Goal: Information Seeking & Learning: Learn about a topic

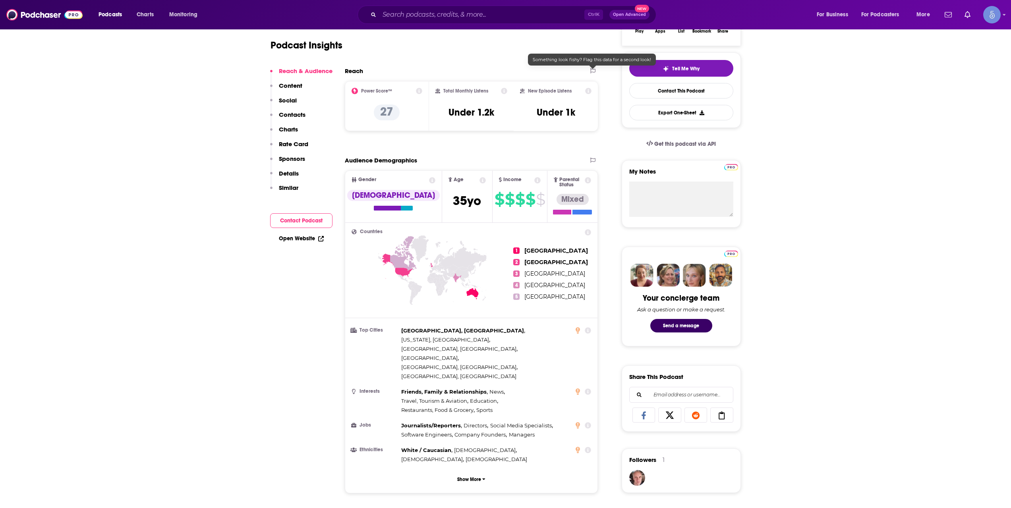
scroll to position [397, 0]
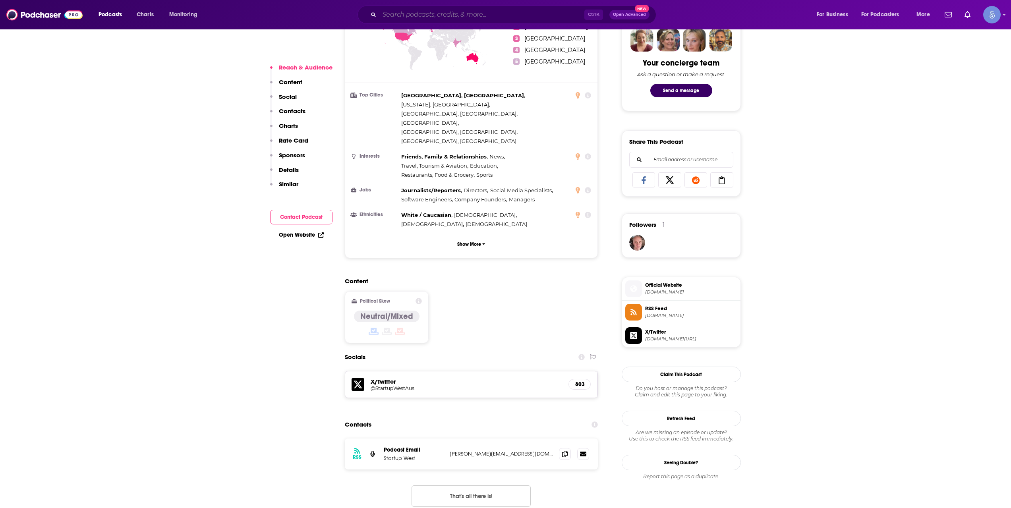
click at [468, 14] on input "Search podcasts, credits, & more..." at bounding box center [481, 14] width 205 height 13
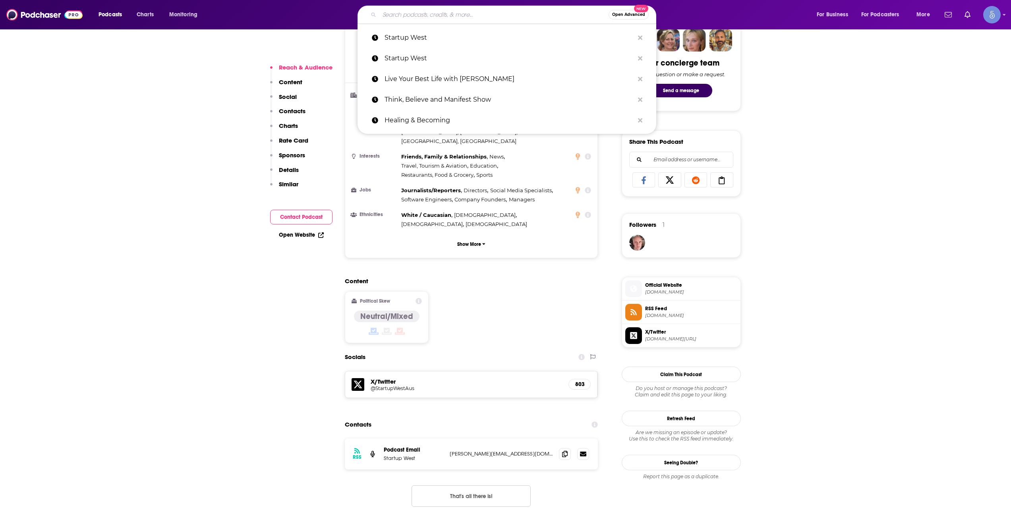
paste input "Capital Hacking"
type input "Capital Hacking"
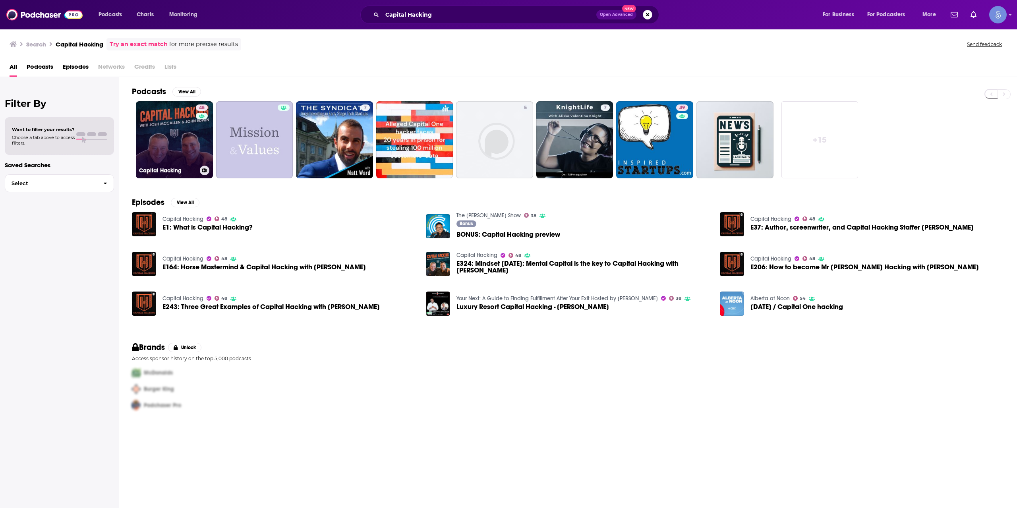
click at [197, 149] on div "48" at bounding box center [203, 134] width 14 height 61
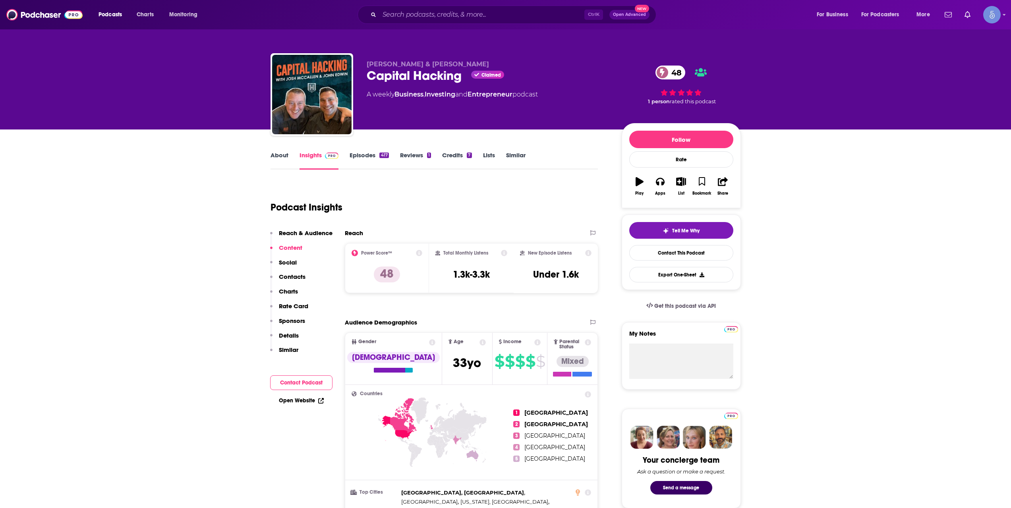
click at [467, 2] on div "Podcasts Charts Monitoring Ctrl K Open Advanced New For Business For Podcasters…" at bounding box center [505, 14] width 1011 height 29
click at [467, 12] on input "Search podcasts, credits, & more..." at bounding box center [481, 14] width 205 height 13
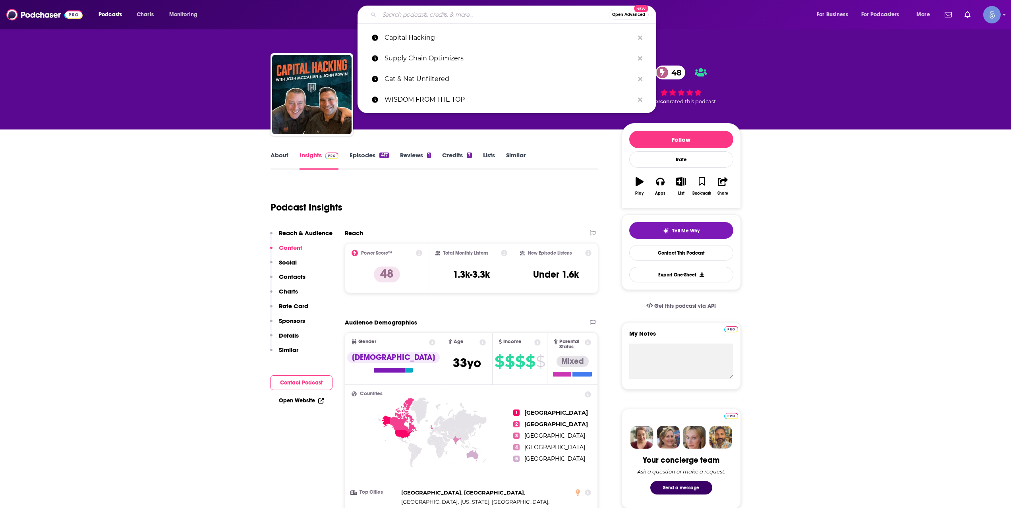
paste input "Lifeselfmastery's podcast I Startups I Venture Capital"
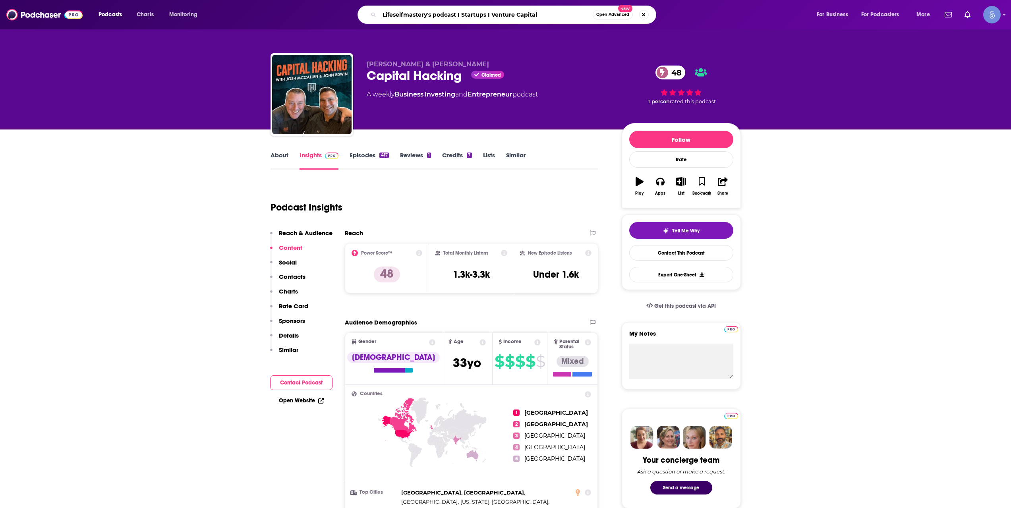
click at [431, 19] on input "Lifeselfmastery's podcast I Startups I Venture Capital" at bounding box center [485, 14] width 213 height 13
paste input "The Puck: Venture Capital and Beyond"
type input "The Puck: Venture Capital and Beyond"
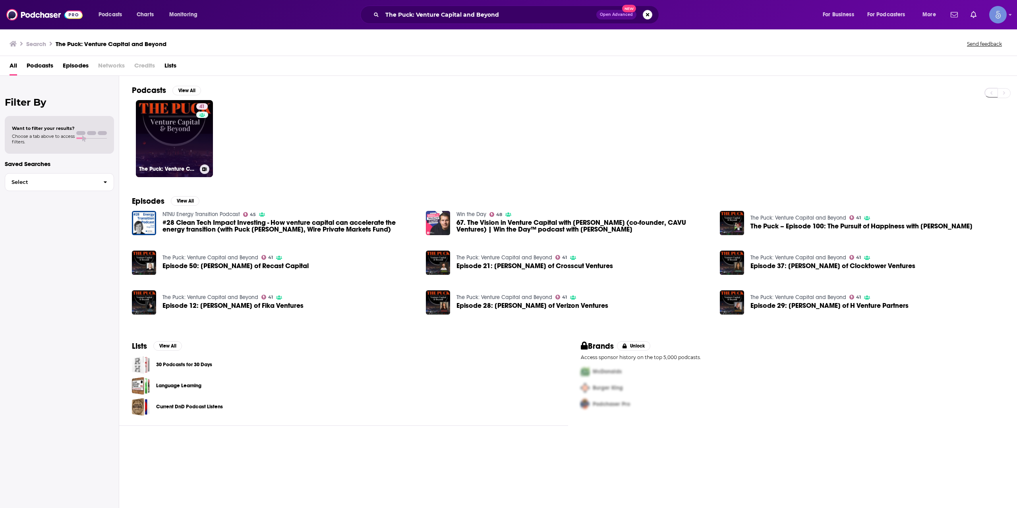
click at [189, 122] on link "41 The Puck: Venture Capital and Beyond" at bounding box center [174, 138] width 77 height 77
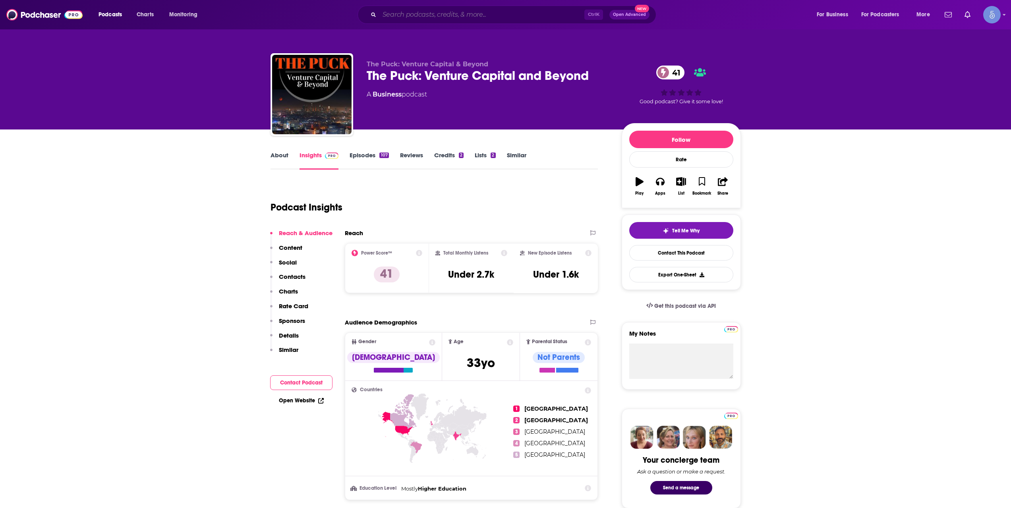
click at [489, 8] on input "Search podcasts, credits, & more..." at bounding box center [481, 14] width 205 height 13
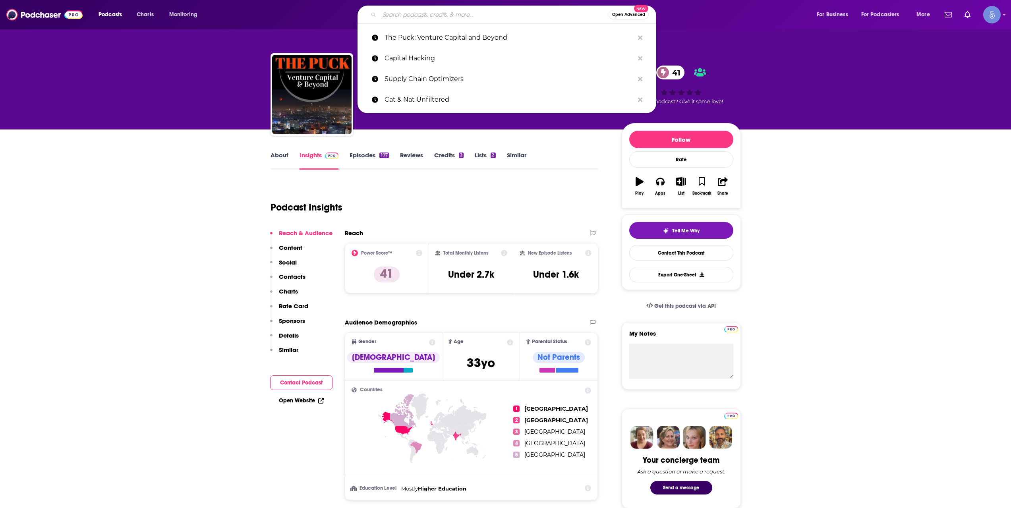
paste input "Transparent Venture Capital by Tribe Global Ventures"
type input "Transparent Venture Capital by Tribe Global Ventures"
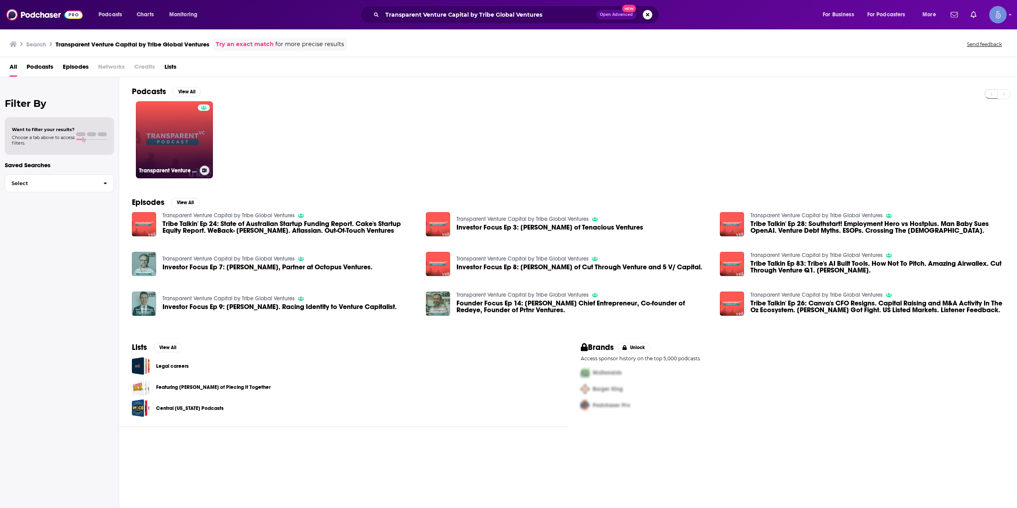
click at [187, 162] on link "Transparent Venture Capital by Tribe Global Ventures" at bounding box center [174, 139] width 77 height 77
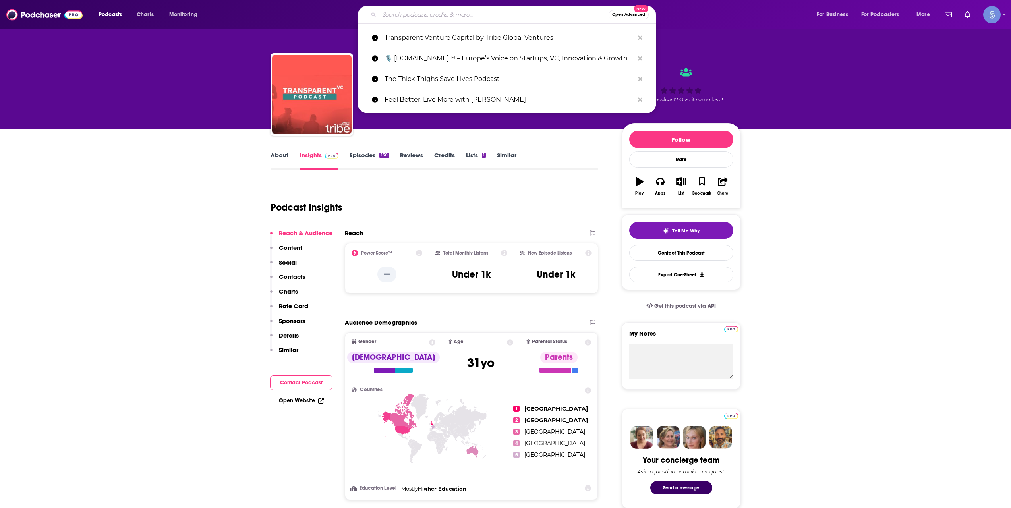
click at [440, 17] on input "Search podcasts, credits, & more..." at bounding box center [493, 14] width 229 height 13
paste input "Private Capital Call"
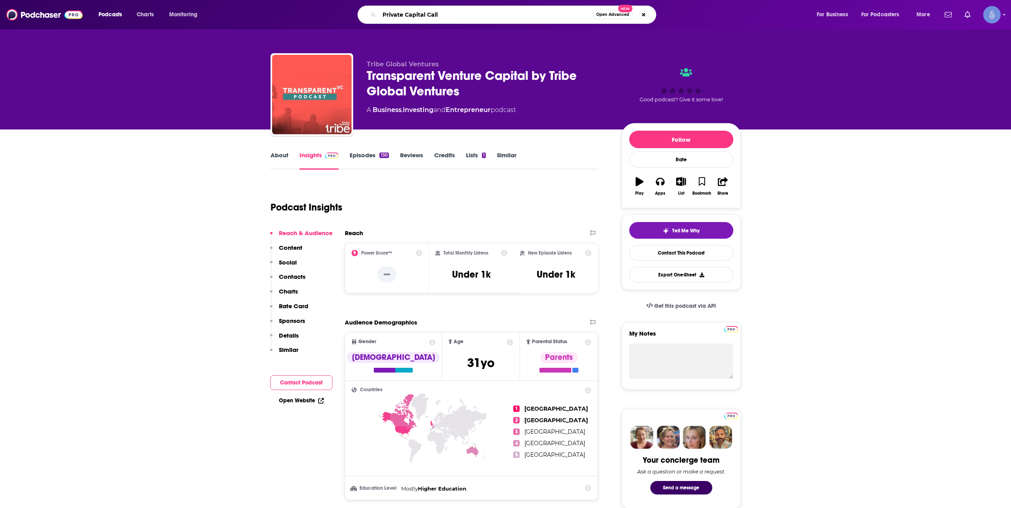
click at [451, 18] on input "Private Capital Call" at bounding box center [485, 14] width 213 height 13
type input "Private Capital Call"
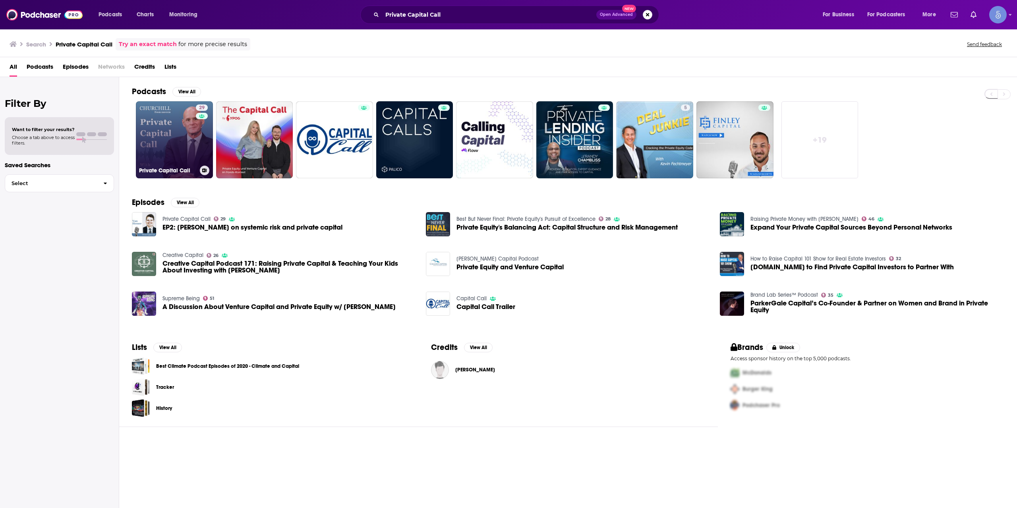
click at [203, 141] on div "29" at bounding box center [203, 134] width 14 height 61
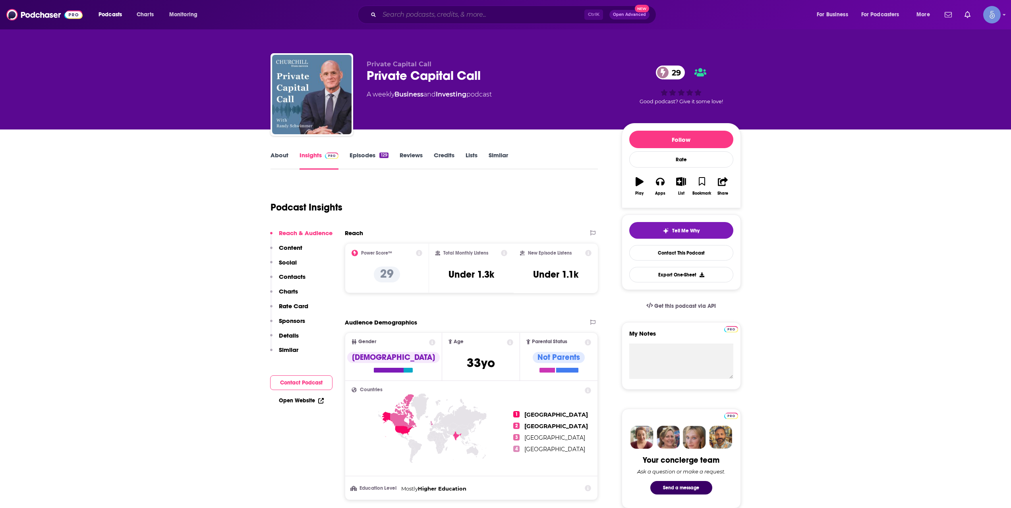
click at [441, 8] on div "Ctrl K Open Advanced New" at bounding box center [507, 15] width 299 height 18
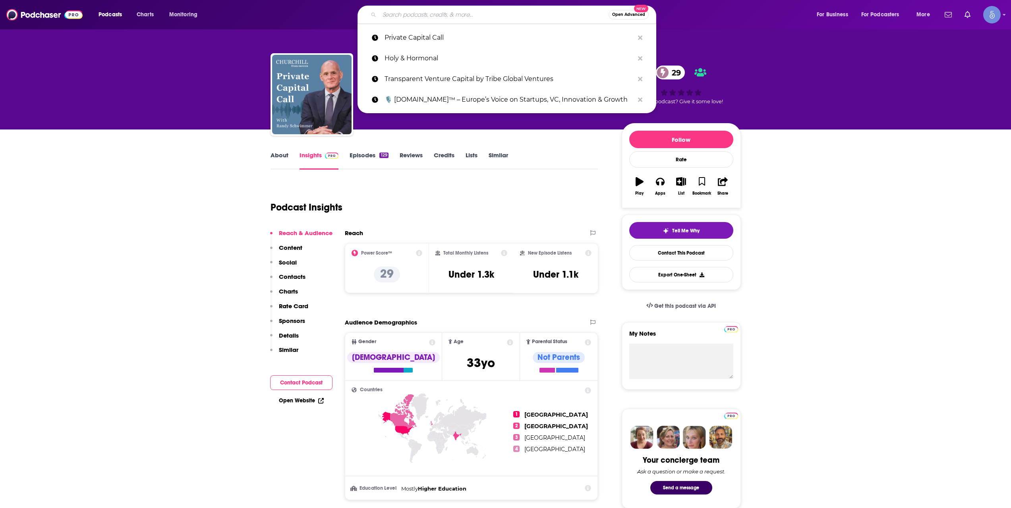
paste input "Venture Everywhere"
type input "Venture Everywhere"
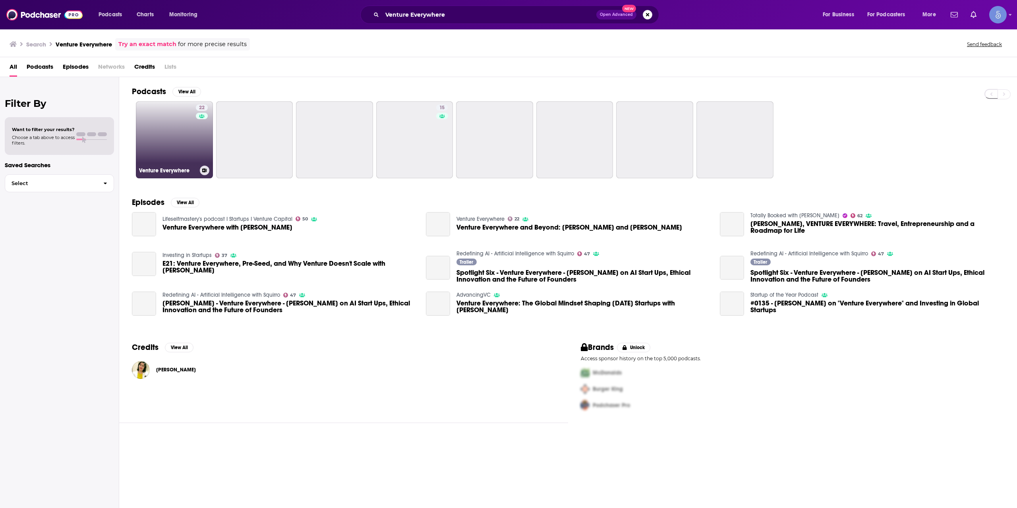
click at [186, 151] on link "22 Venture Everywhere" at bounding box center [174, 139] width 77 height 77
